Goal: Share content: Share content

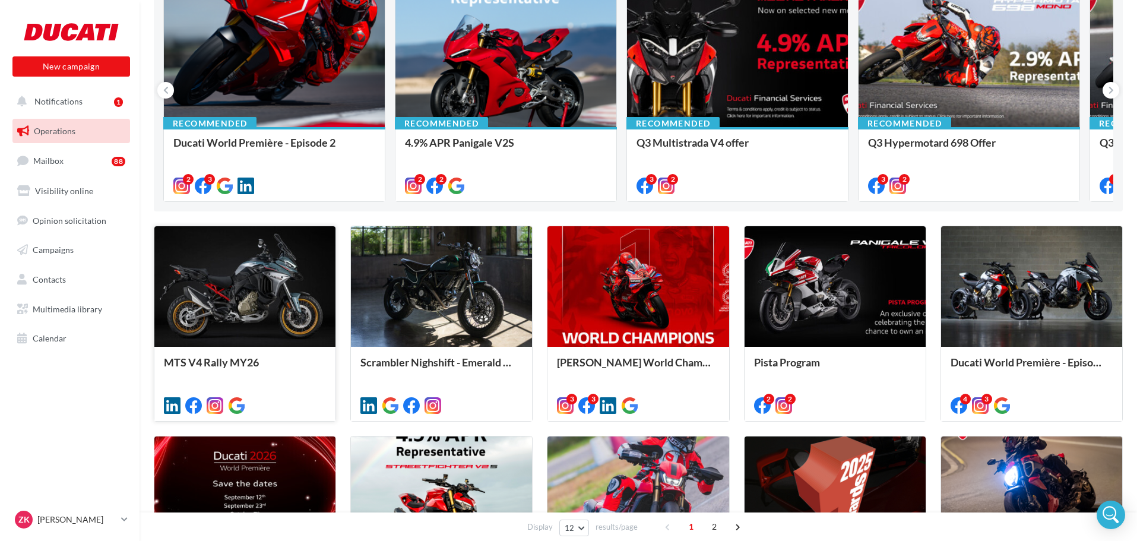
scroll to position [178, 0]
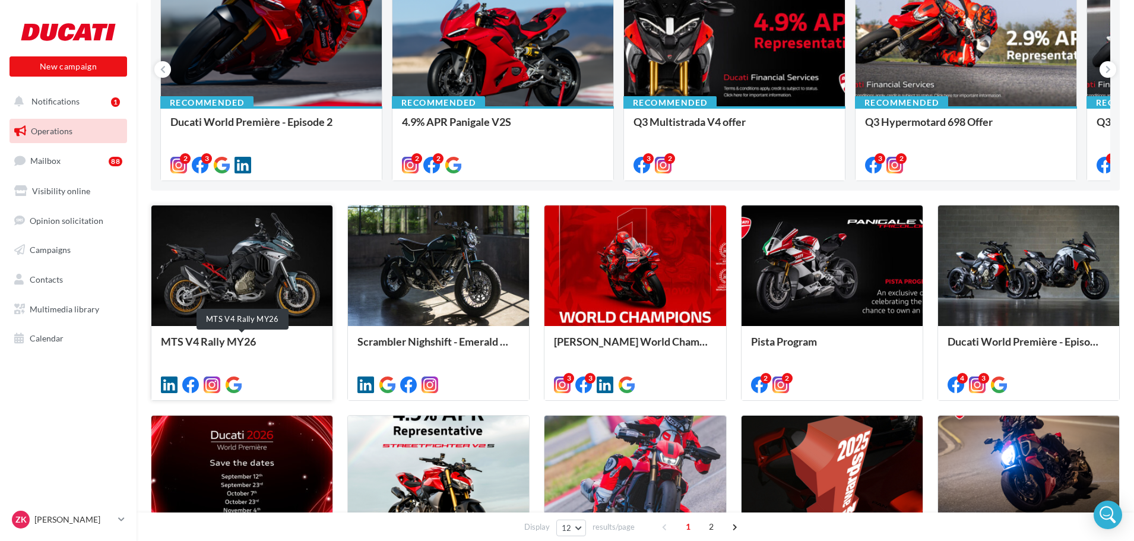
click at [229, 341] on div "MTS V4 Rally MY26" at bounding box center [242, 347] width 162 height 24
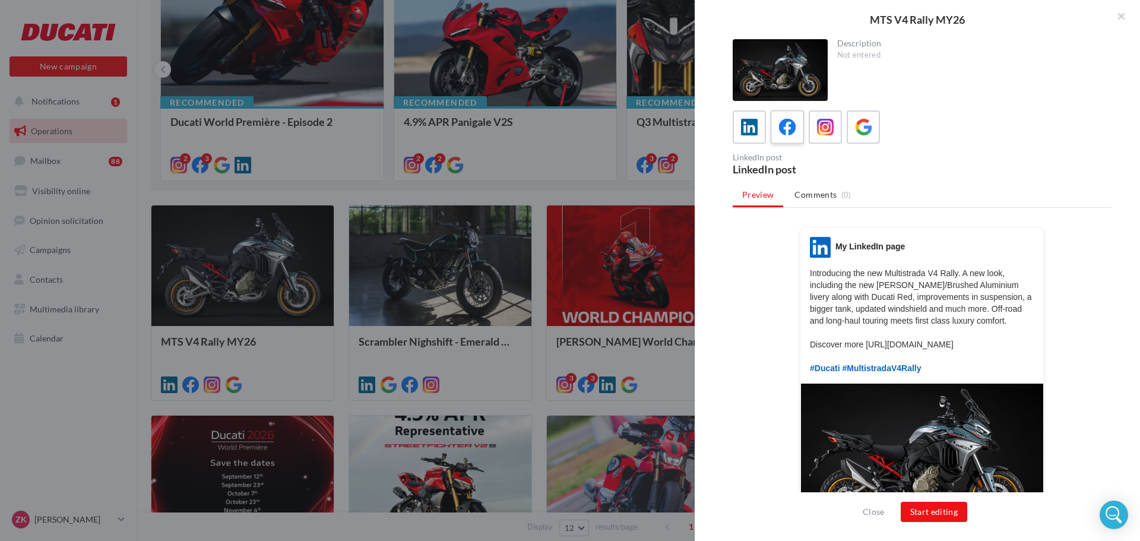
click at [790, 126] on icon at bounding box center [787, 127] width 17 height 17
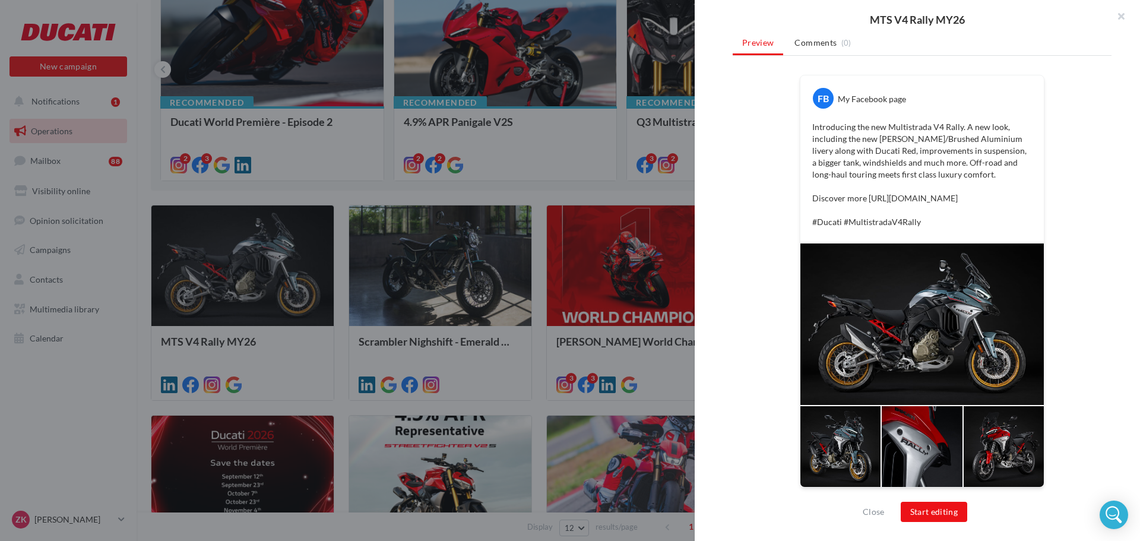
scroll to position [196, 0]
click at [940, 515] on button "Start editing" at bounding box center [933, 512] width 67 height 20
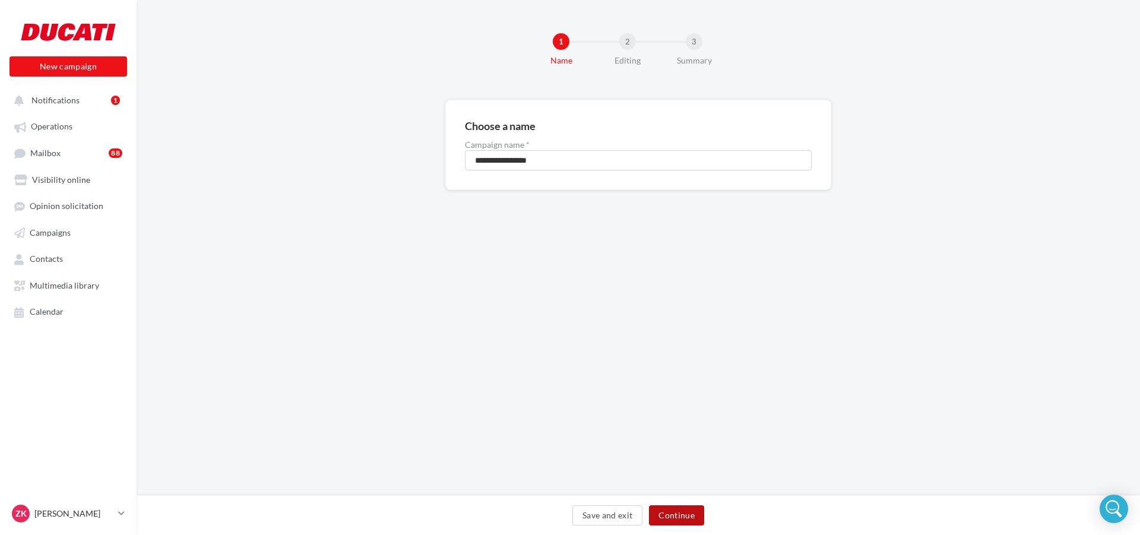
click at [670, 508] on button "Continue" at bounding box center [676, 515] width 55 height 20
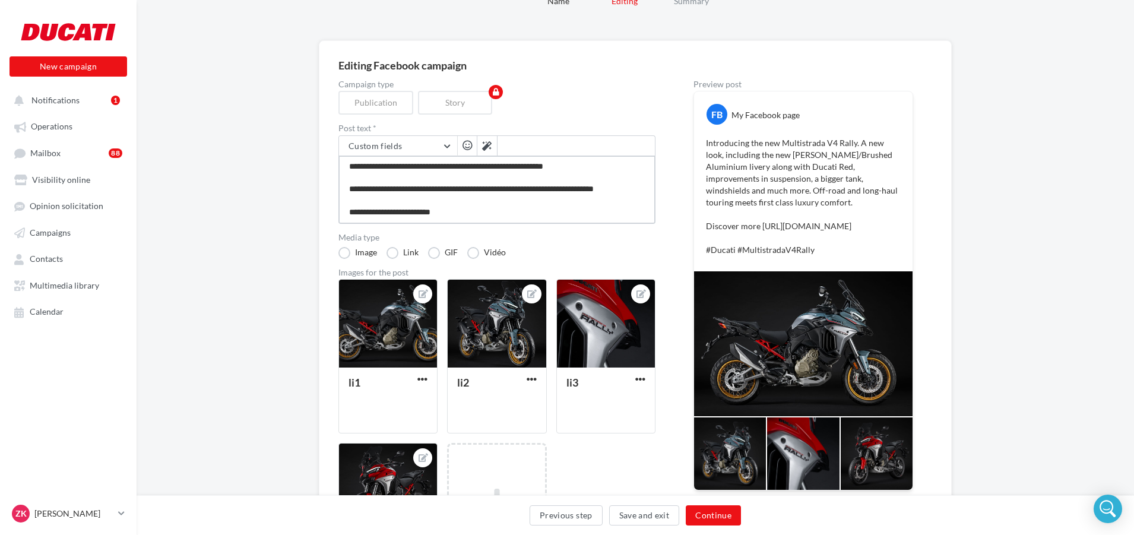
scroll to position [46, 0]
drag, startPoint x: 374, startPoint y: 194, endPoint x: 328, endPoint y: 174, distance: 50.3
click at [328, 174] on div "**********" at bounding box center [635, 332] width 633 height 584
type textarea "**********"
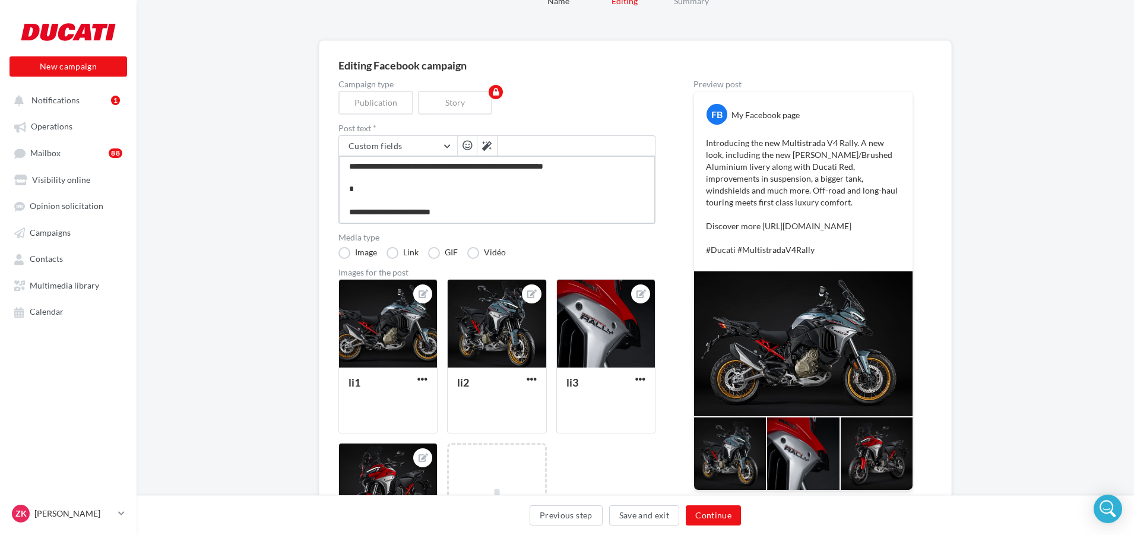
type textarea "**********"
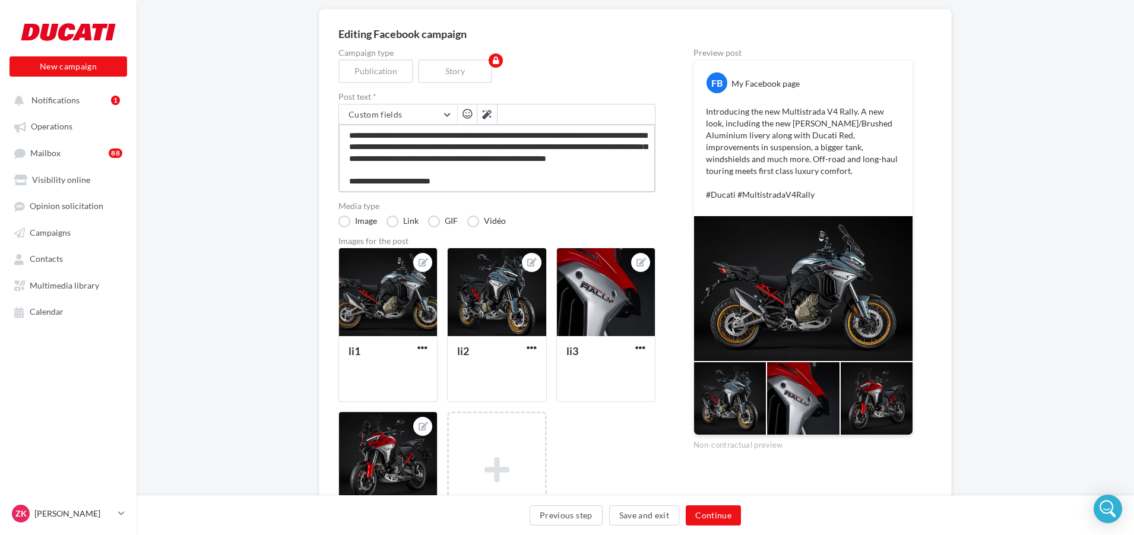
scroll to position [119, 0]
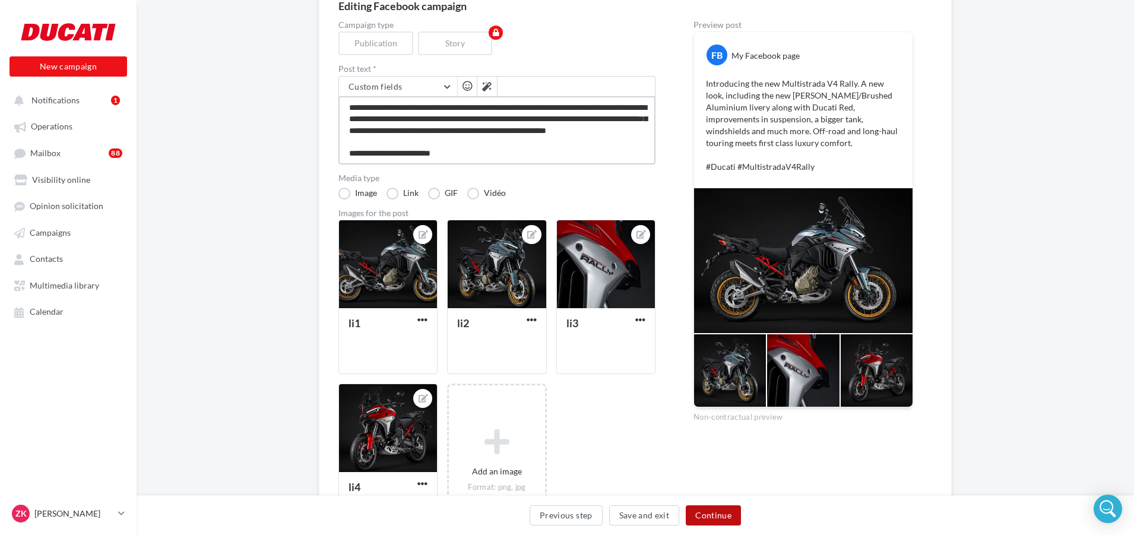
type textarea "**********"
click at [719, 513] on button "Continue" at bounding box center [712, 515] width 55 height 20
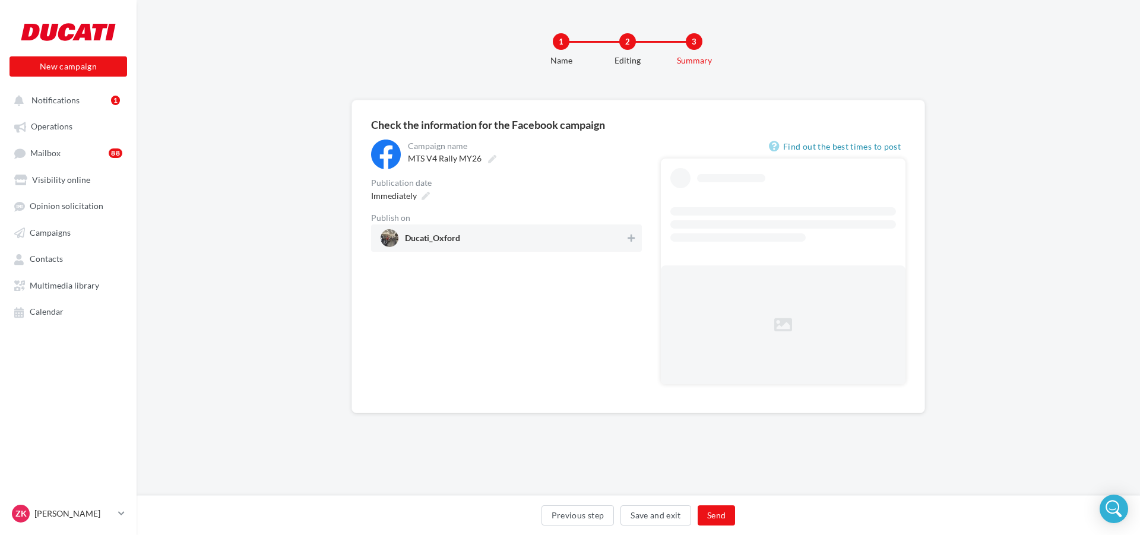
click at [525, 246] on span "Ducati_Oxford" at bounding box center [502, 238] width 245 height 18
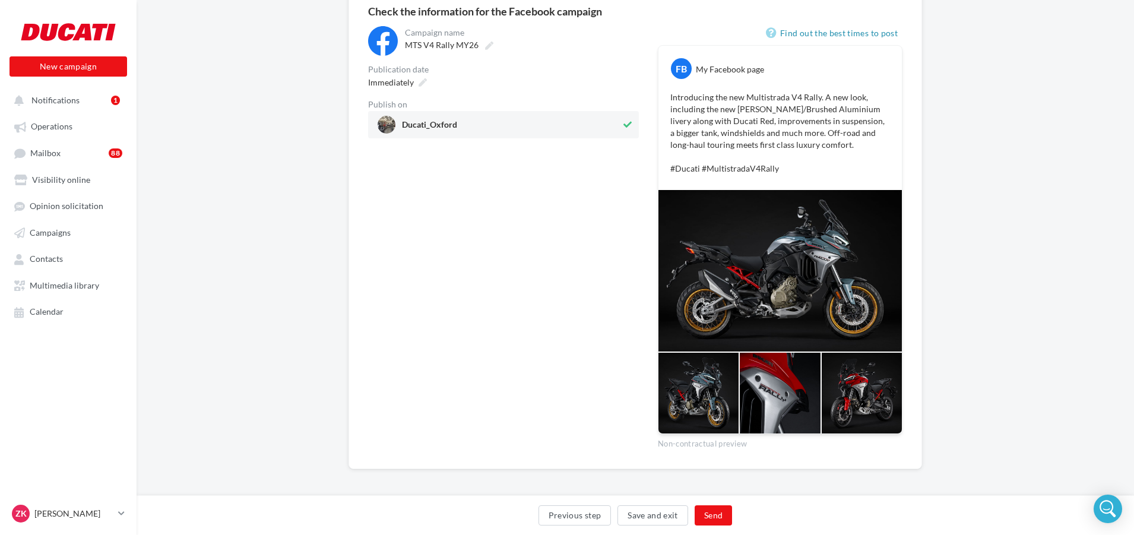
scroll to position [118, 0]
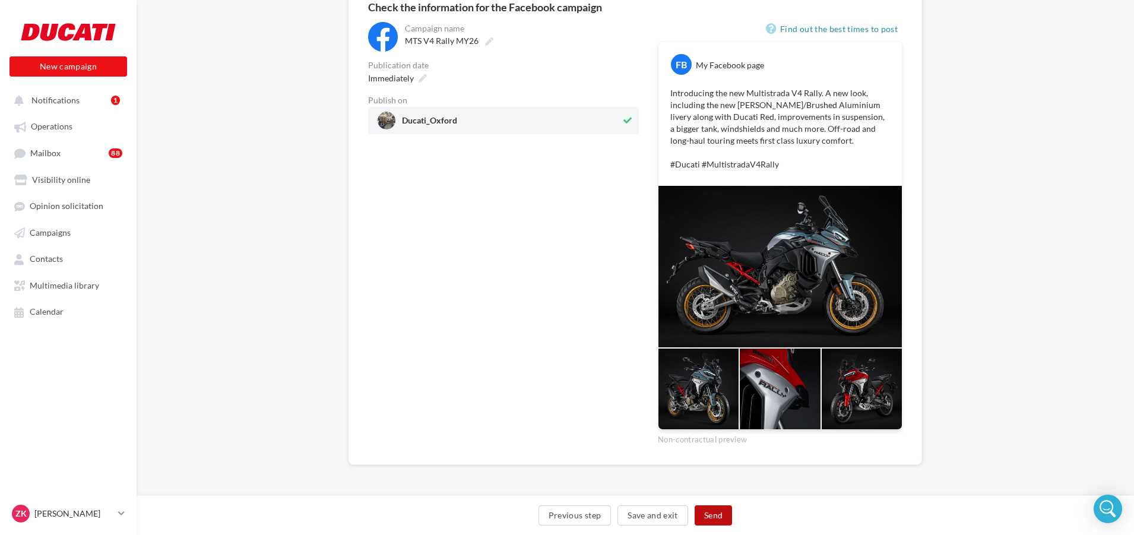
click at [722, 519] on button "Send" at bounding box center [712, 515] width 37 height 20
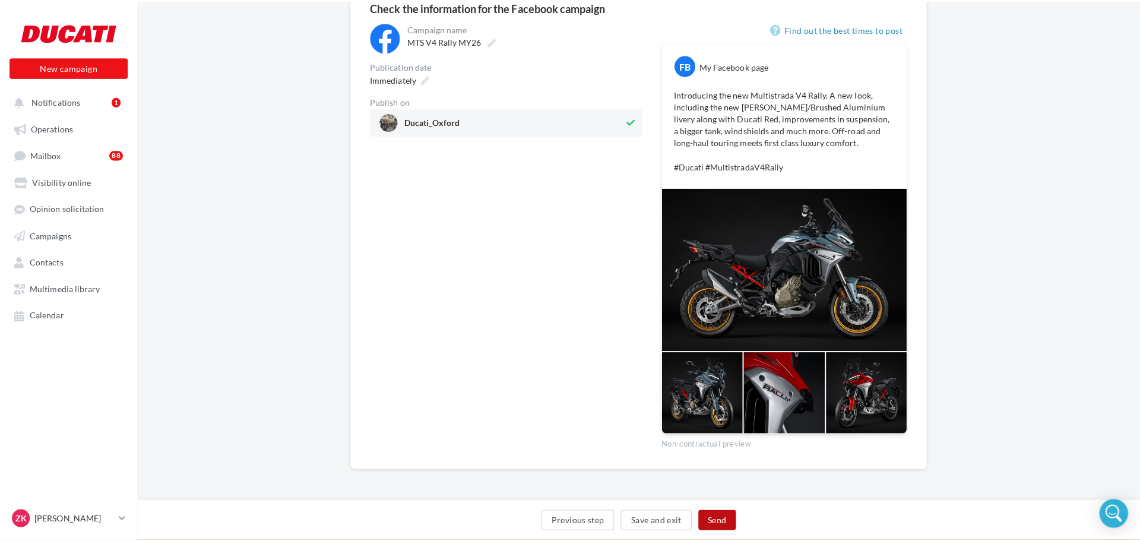
scroll to position [112, 0]
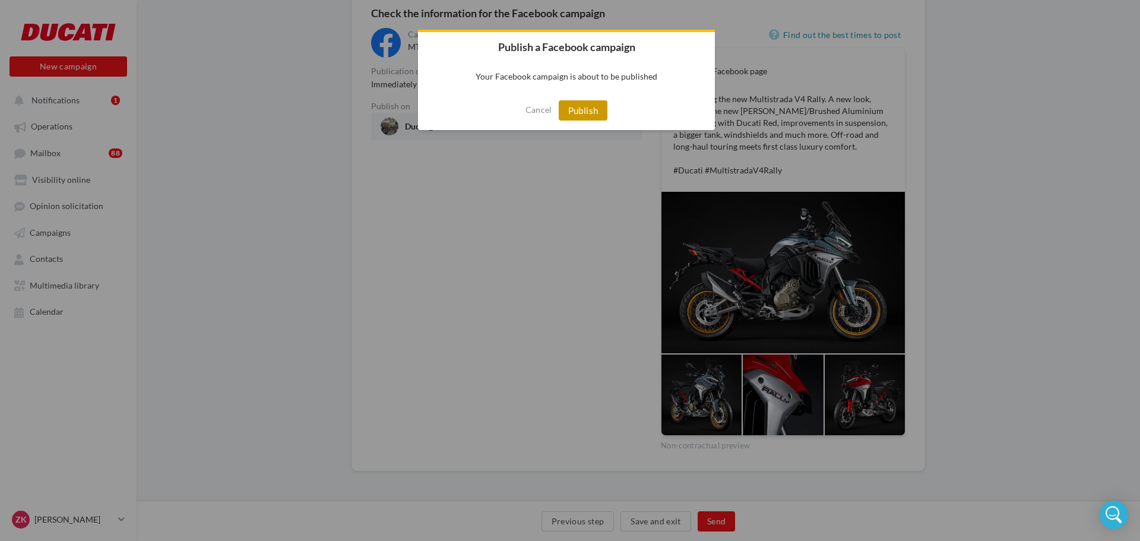
click at [592, 112] on button "Publish" at bounding box center [582, 110] width 49 height 20
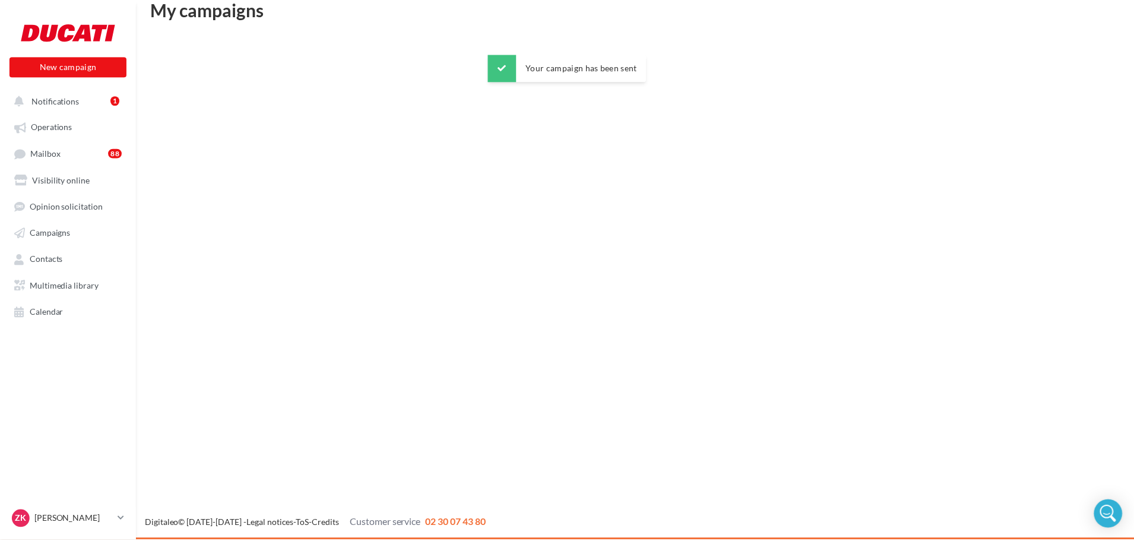
scroll to position [19, 0]
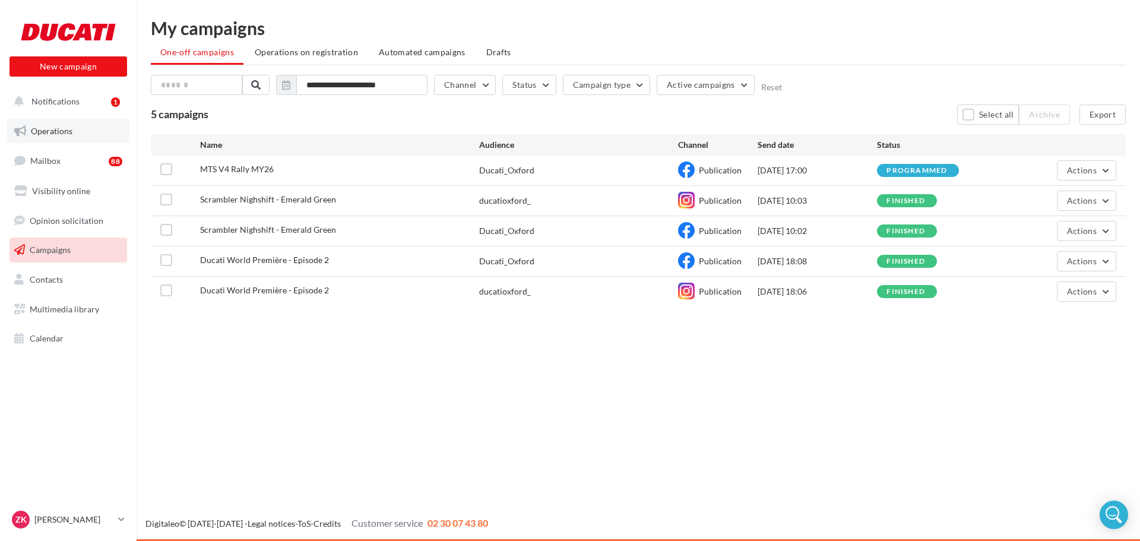
click at [53, 129] on span "Operations" at bounding box center [52, 131] width 42 height 10
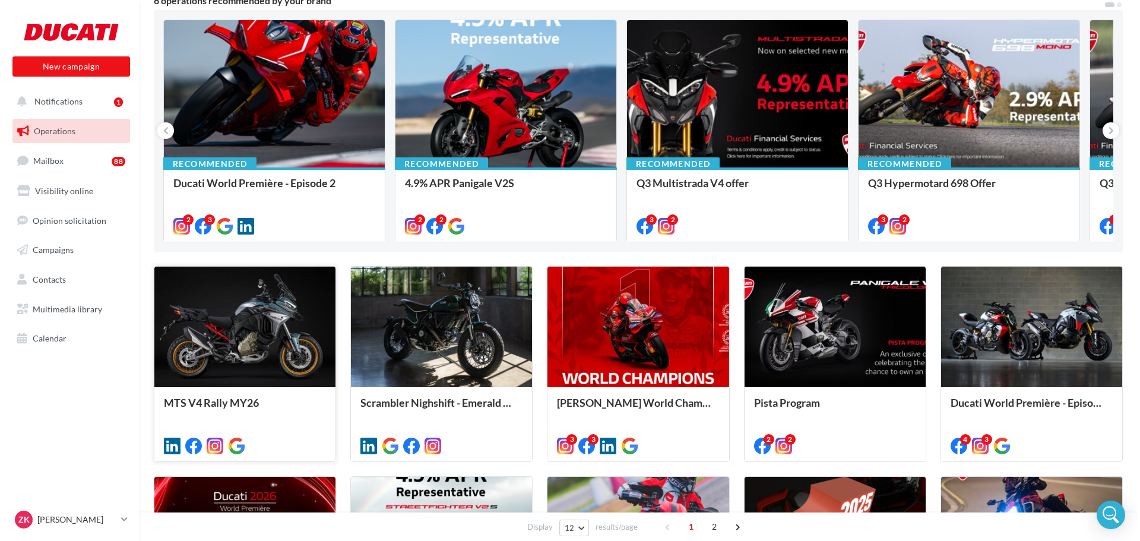
scroll to position [119, 0]
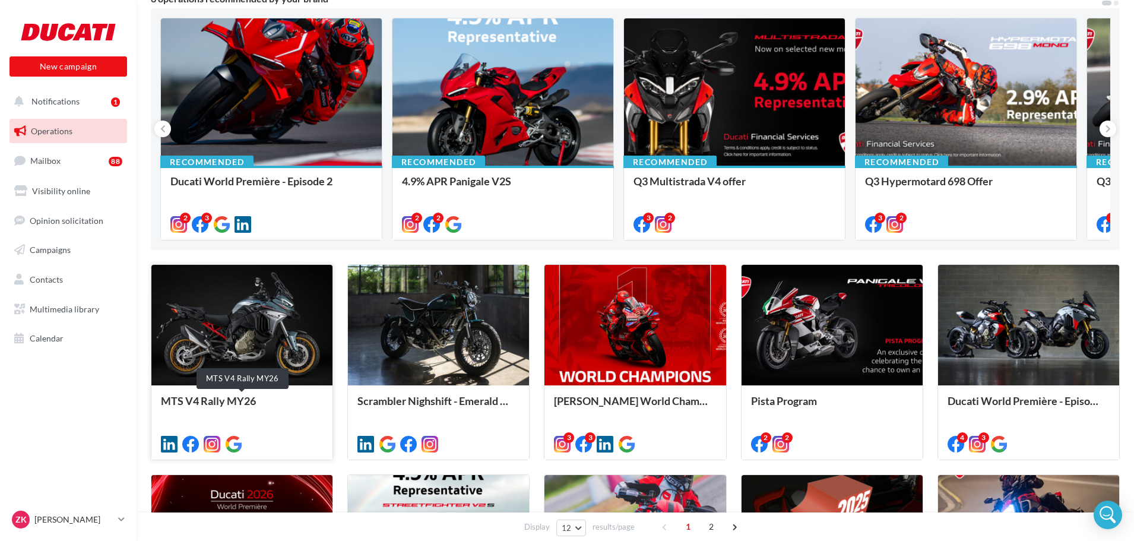
click at [214, 405] on div "MTS V4 Rally MY26" at bounding box center [242, 407] width 162 height 24
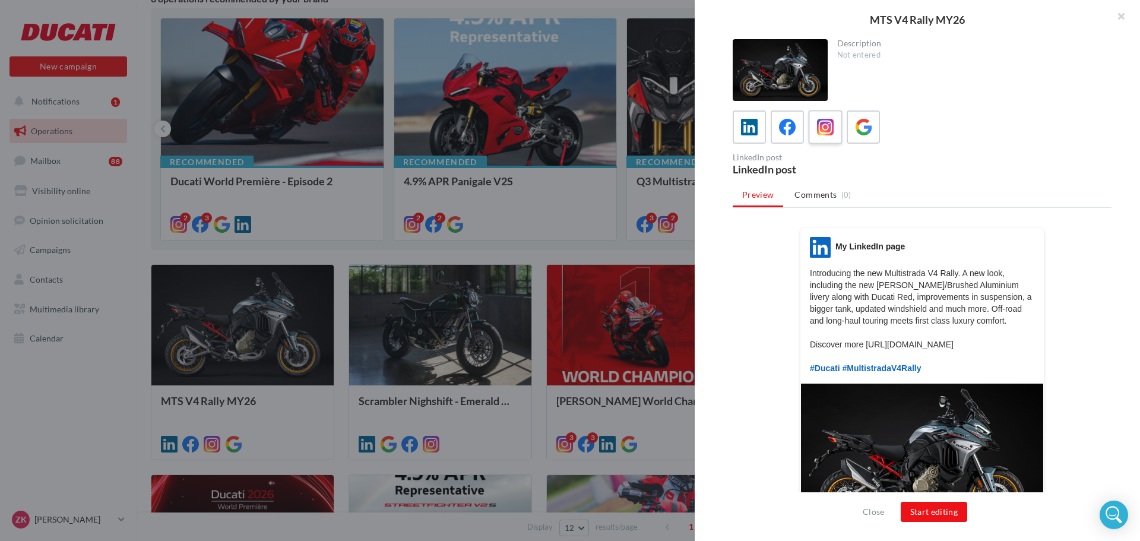
click at [828, 131] on icon at bounding box center [825, 127] width 17 height 17
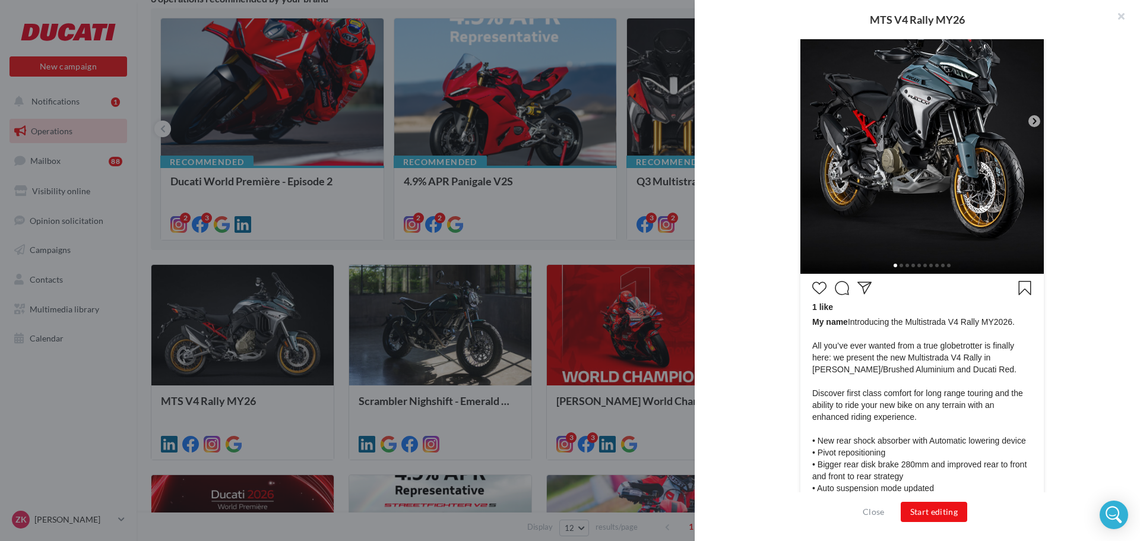
scroll to position [356, 0]
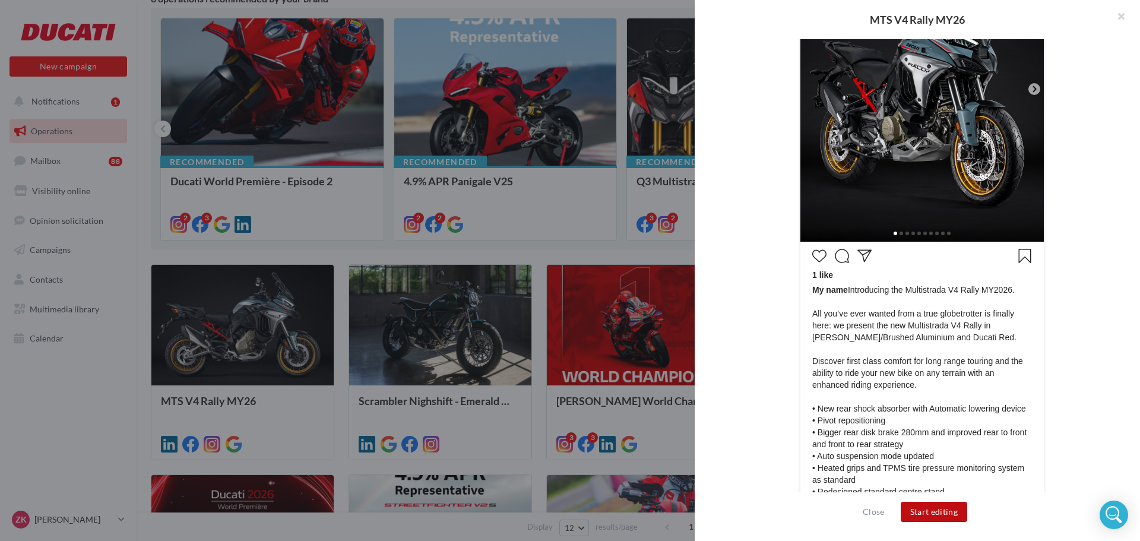
click at [941, 516] on button "Start editing" at bounding box center [933, 512] width 67 height 20
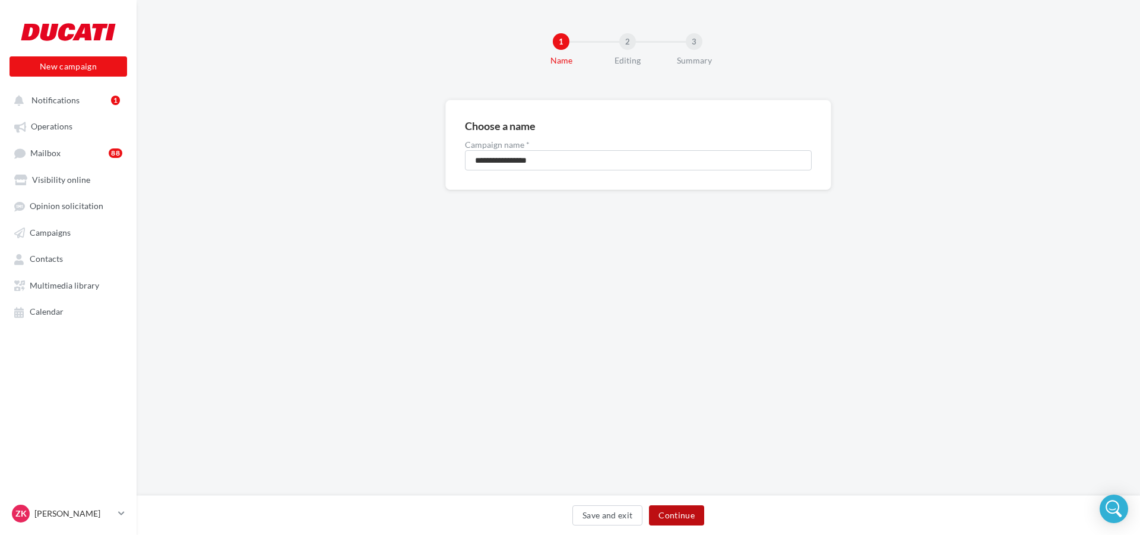
click at [691, 517] on button "Continue" at bounding box center [676, 515] width 55 height 20
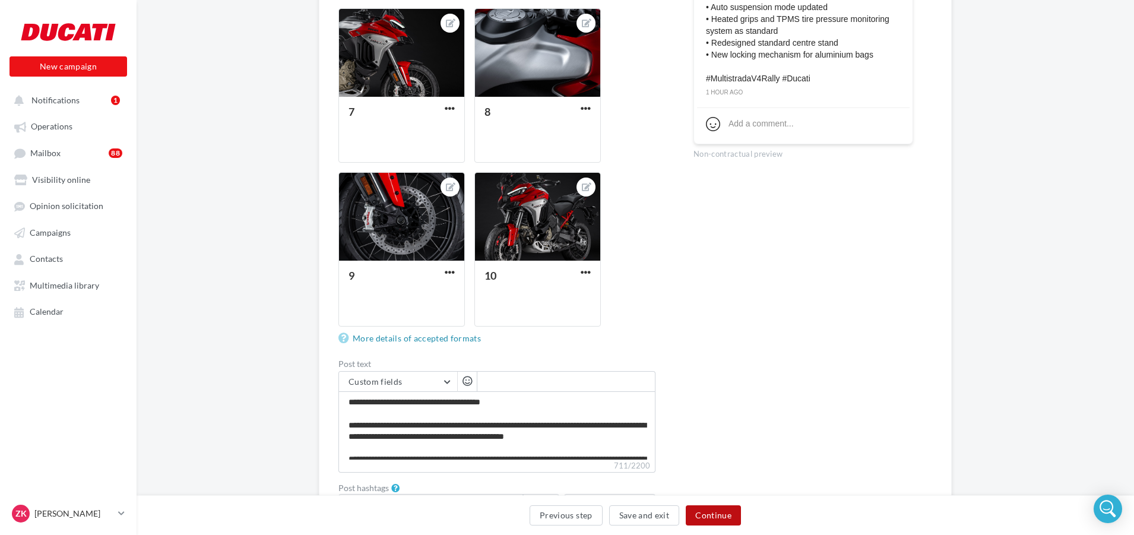
click at [716, 520] on button "Continue" at bounding box center [712, 515] width 55 height 20
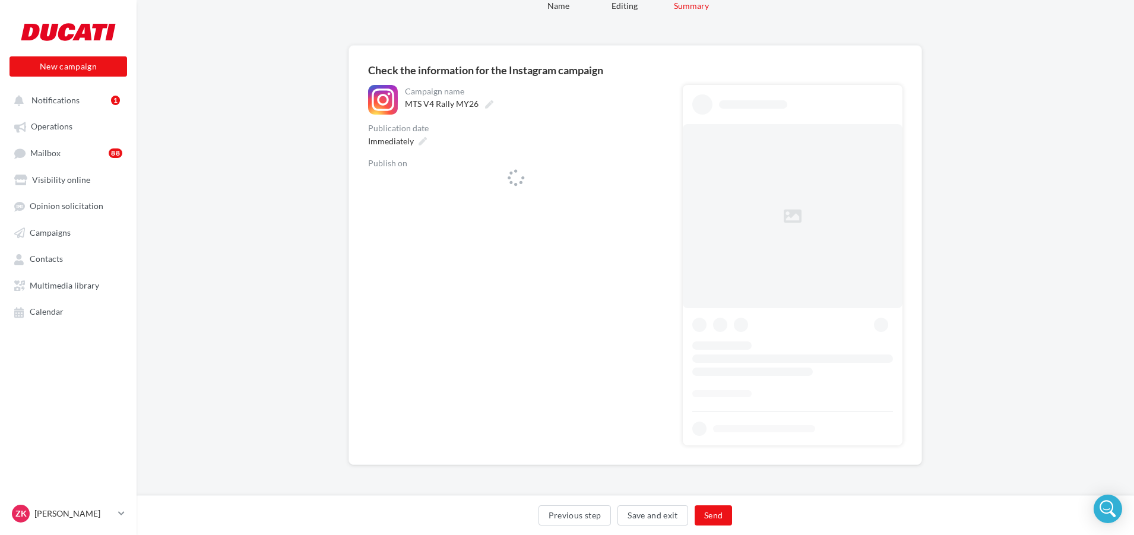
scroll to position [55, 0]
click at [457, 184] on span "ducatioxford_" at bounding box center [511, 183] width 269 height 18
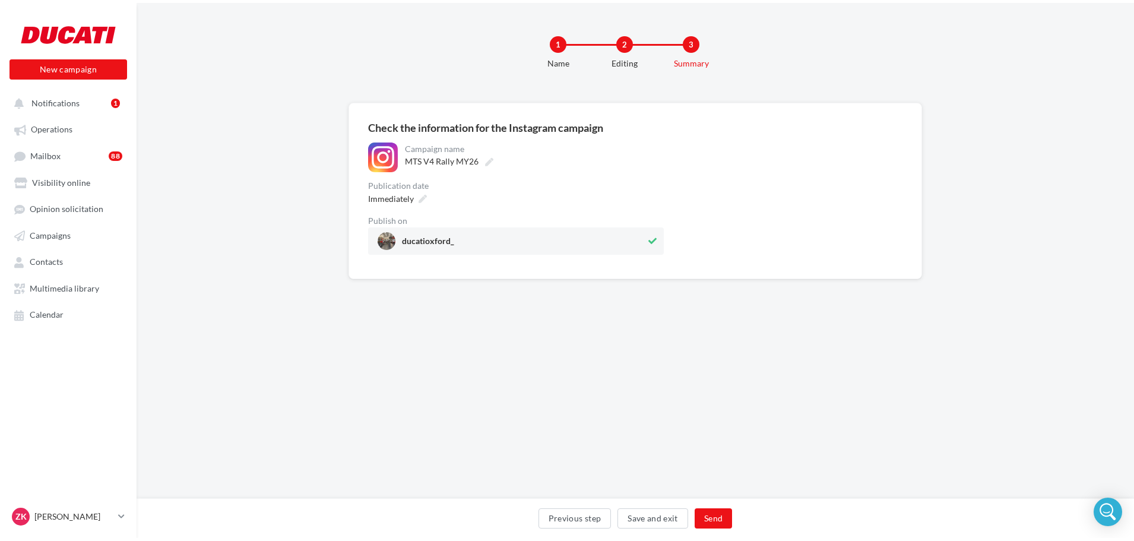
scroll to position [0, 0]
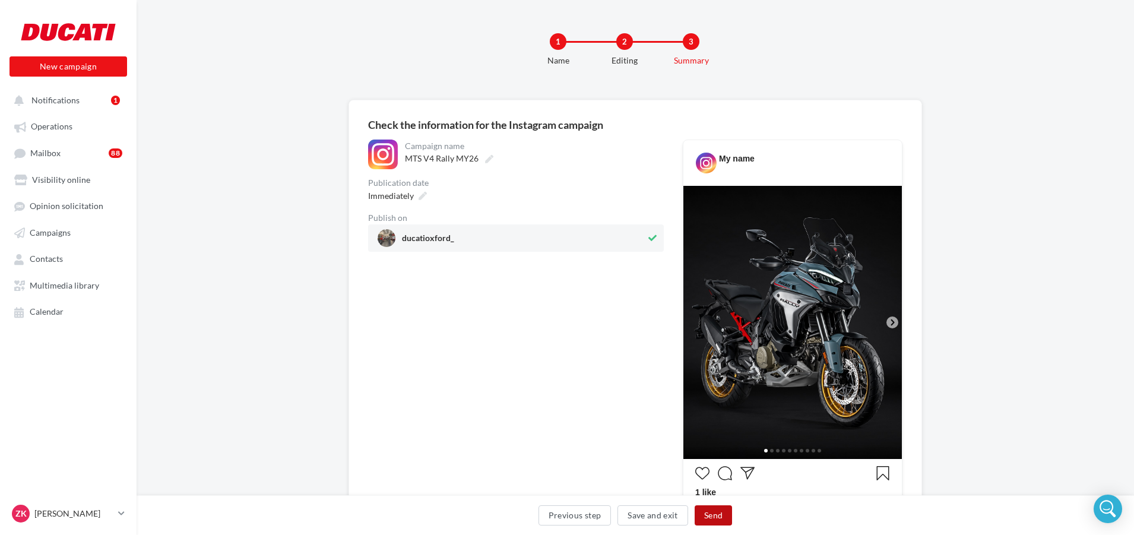
click at [715, 516] on button "Send" at bounding box center [712, 515] width 37 height 20
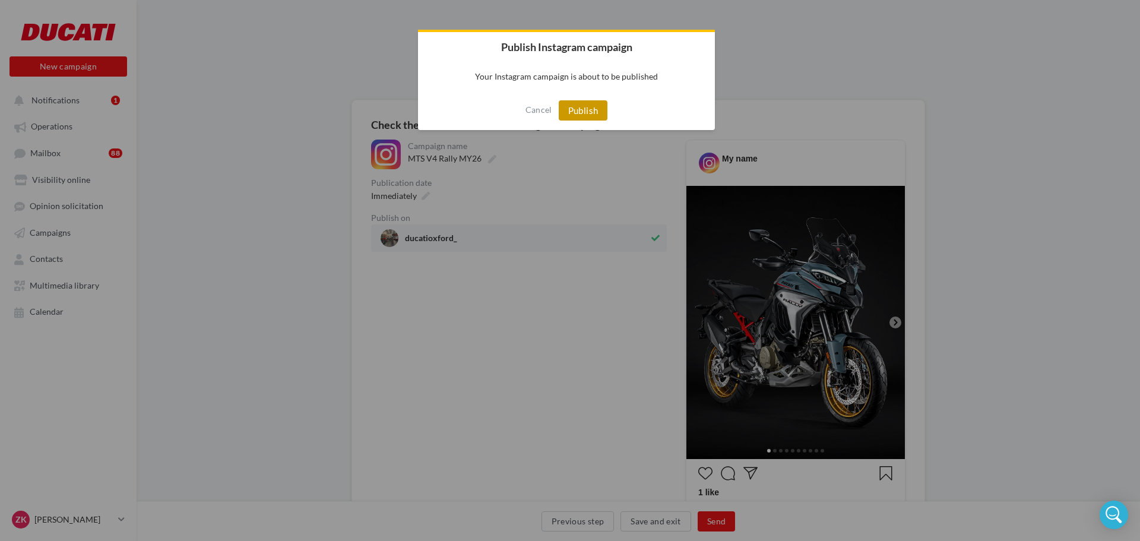
click at [586, 108] on button "Publish" at bounding box center [582, 110] width 49 height 20
